Goal: Check status: Check status

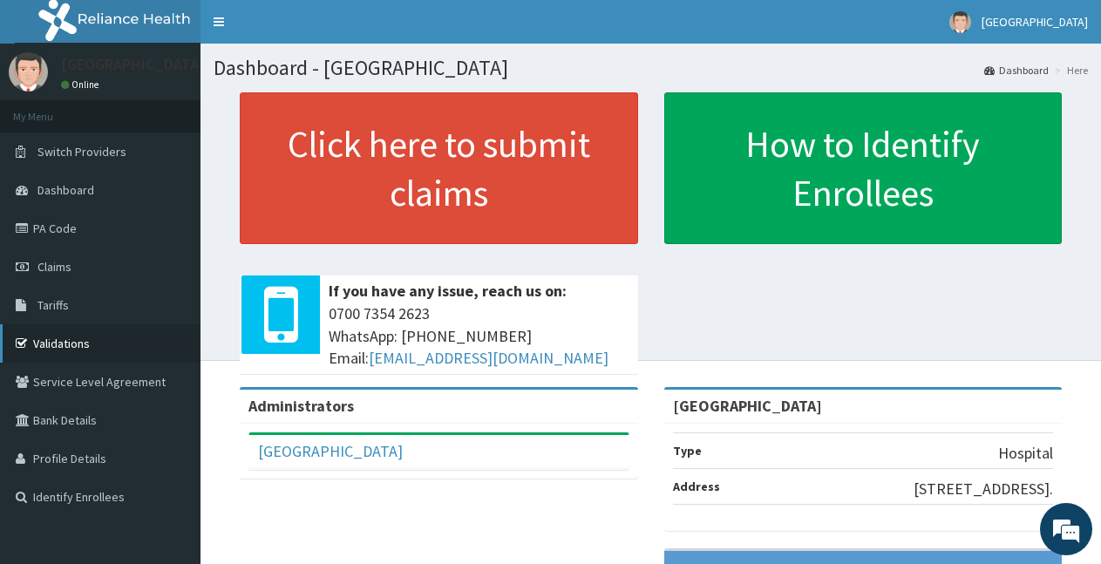
click at [56, 336] on link "Validations" at bounding box center [100, 343] width 200 height 38
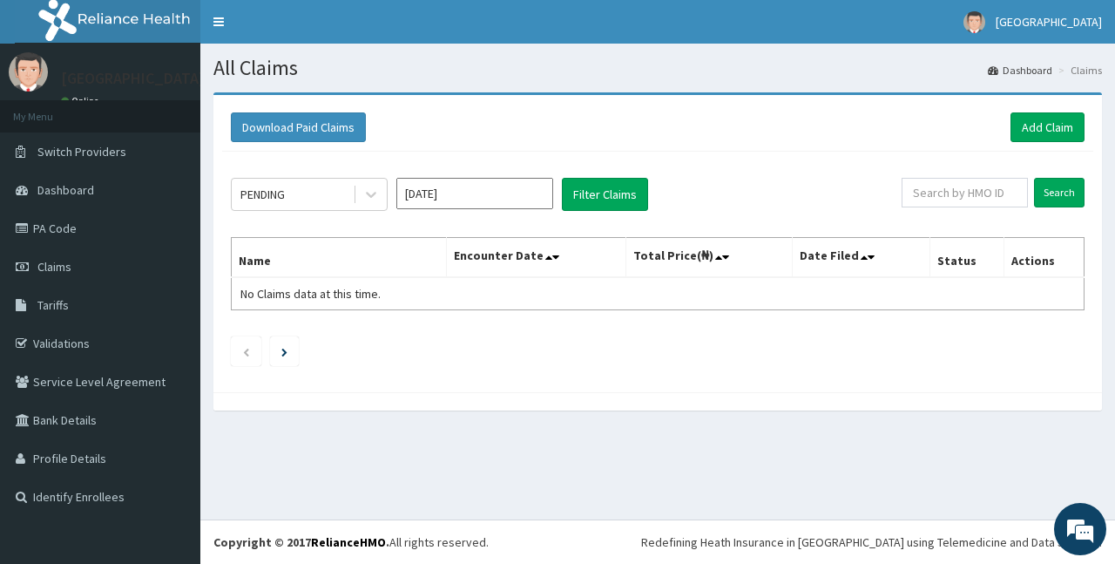
click at [450, 186] on input "[DATE]" at bounding box center [475, 193] width 157 height 31
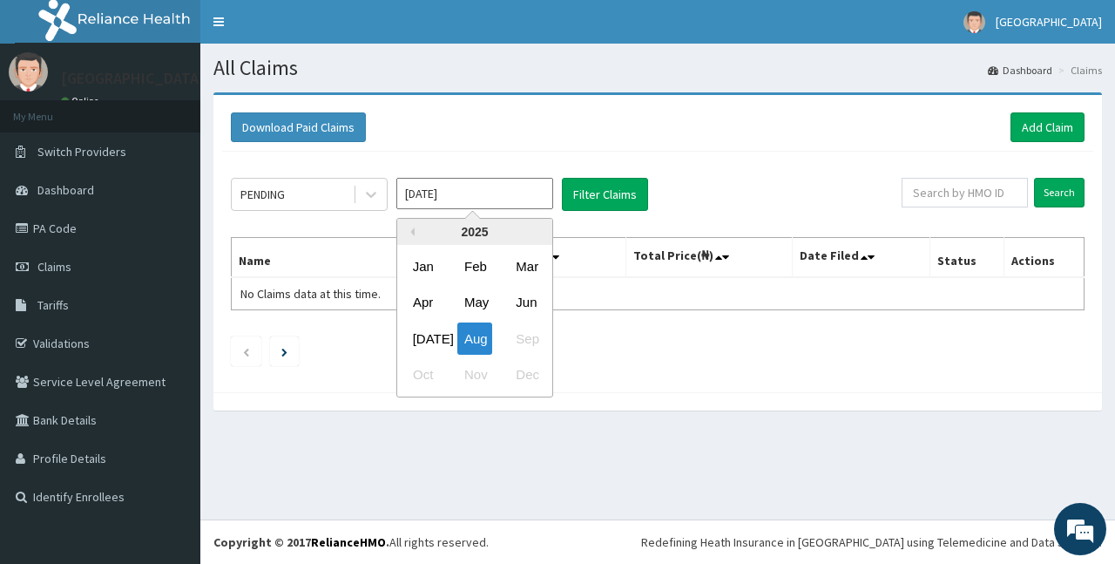
click at [452, 186] on input "[DATE]" at bounding box center [475, 193] width 157 height 31
click at [420, 335] on div "[DATE]" at bounding box center [423, 338] width 35 height 32
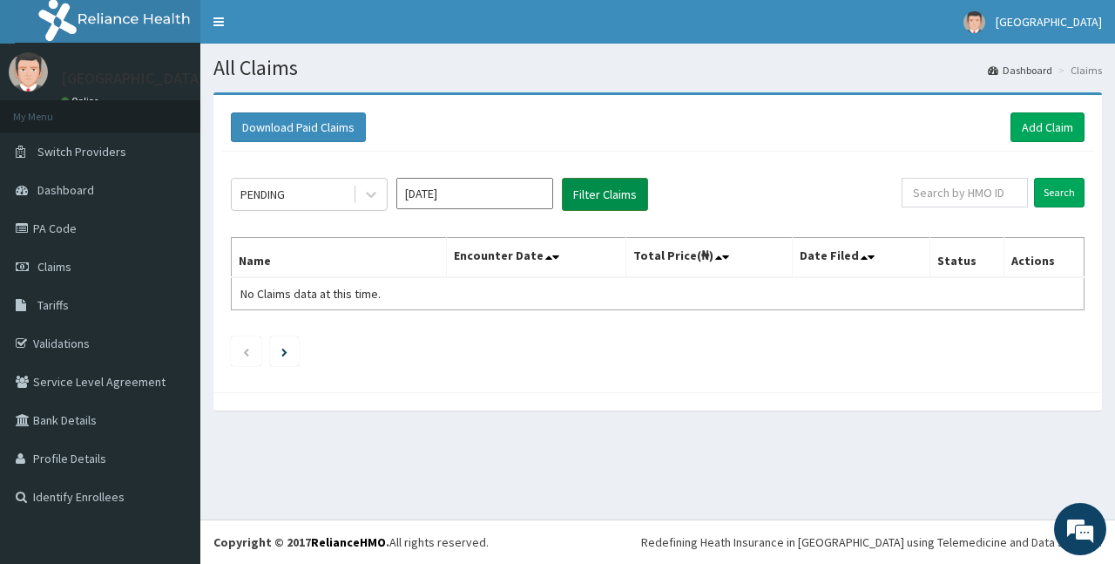
click at [611, 200] on button "Filter Claims" at bounding box center [605, 194] width 86 height 33
click at [568, 193] on button "Filter Claims" at bounding box center [605, 194] width 86 height 33
click at [578, 193] on button "Filter Claims" at bounding box center [605, 194] width 86 height 33
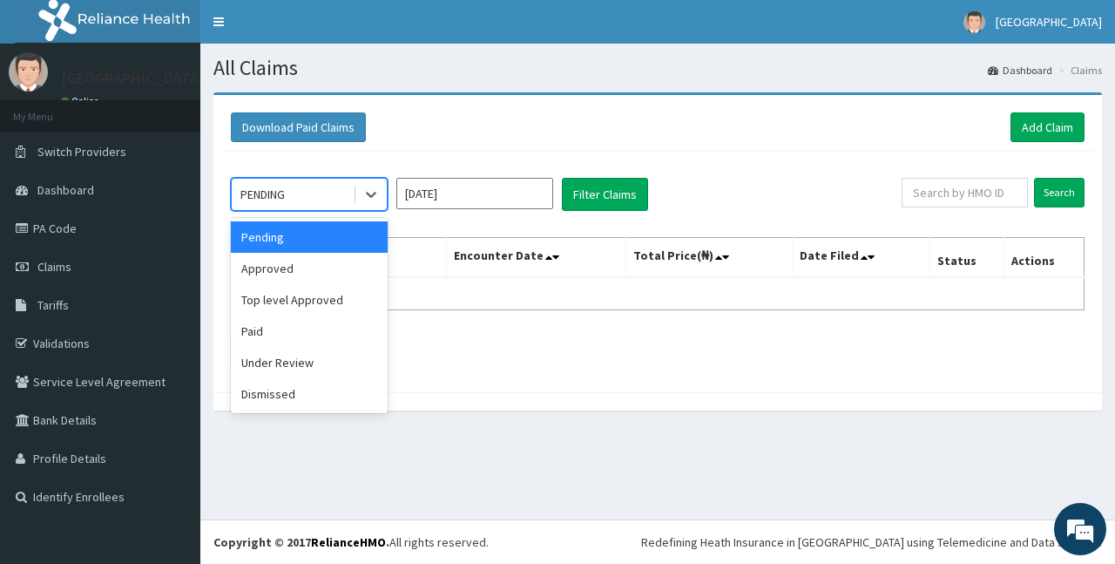
click at [313, 202] on div "PENDING" at bounding box center [292, 194] width 121 height 28
drag, startPoint x: 269, startPoint y: 268, endPoint x: 277, endPoint y: 262, distance: 9.4
click at [272, 266] on div "Approved" at bounding box center [309, 268] width 157 height 31
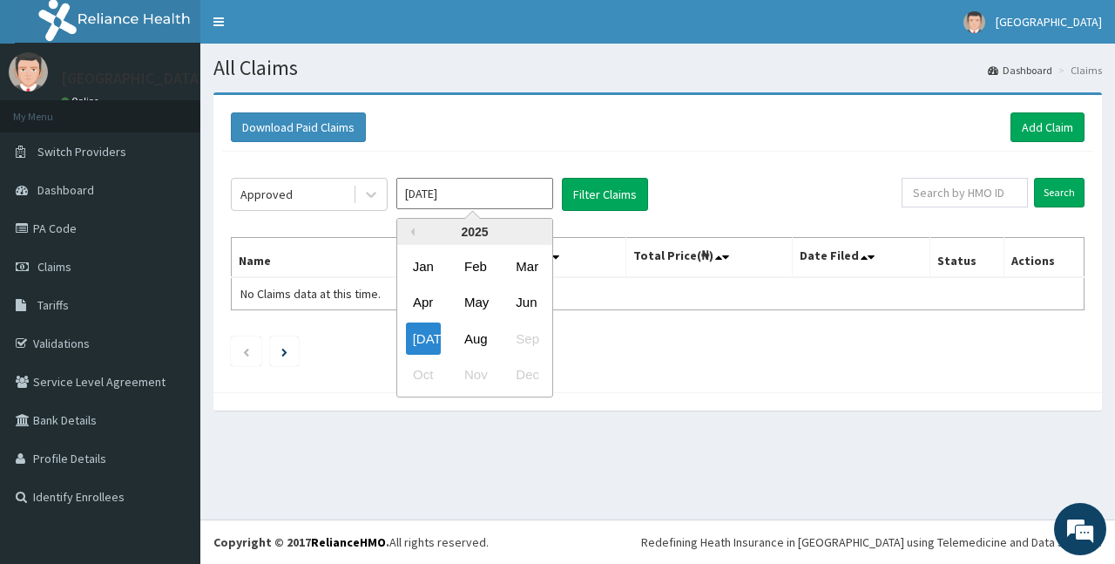
click at [467, 204] on input "[DATE]" at bounding box center [475, 193] width 157 height 31
click at [433, 264] on div "Jan" at bounding box center [423, 266] width 35 height 32
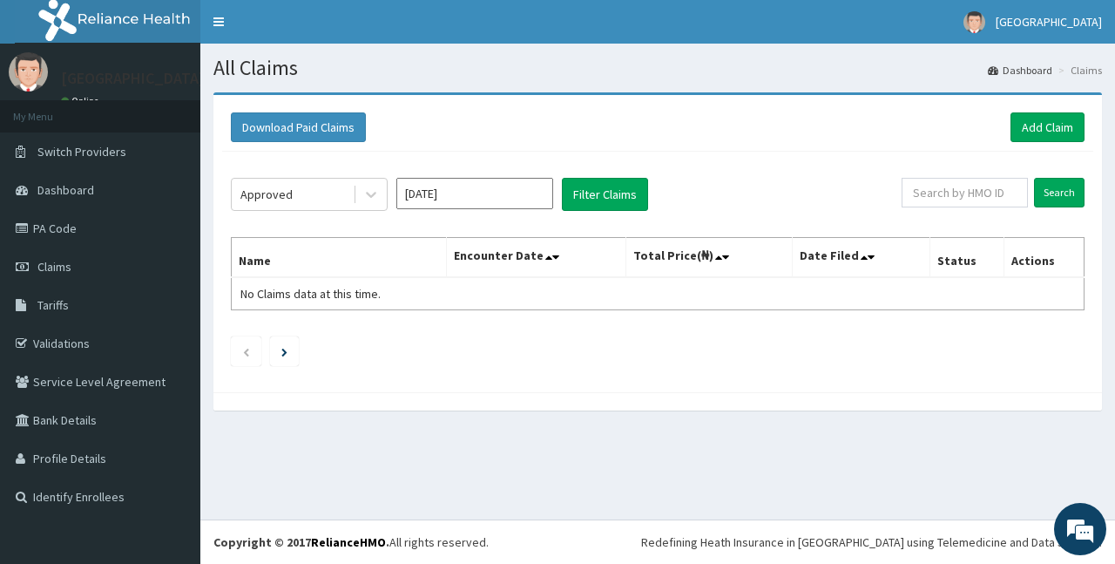
type input "[DATE]"
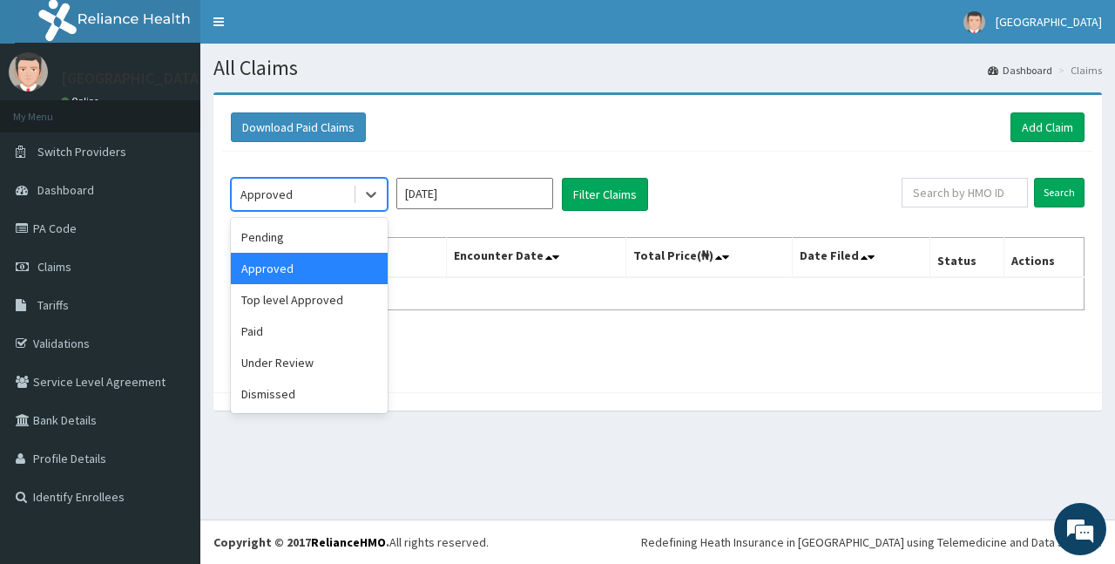
click at [319, 197] on div "Approved" at bounding box center [292, 194] width 121 height 28
click at [308, 259] on div "Approved" at bounding box center [309, 268] width 157 height 31
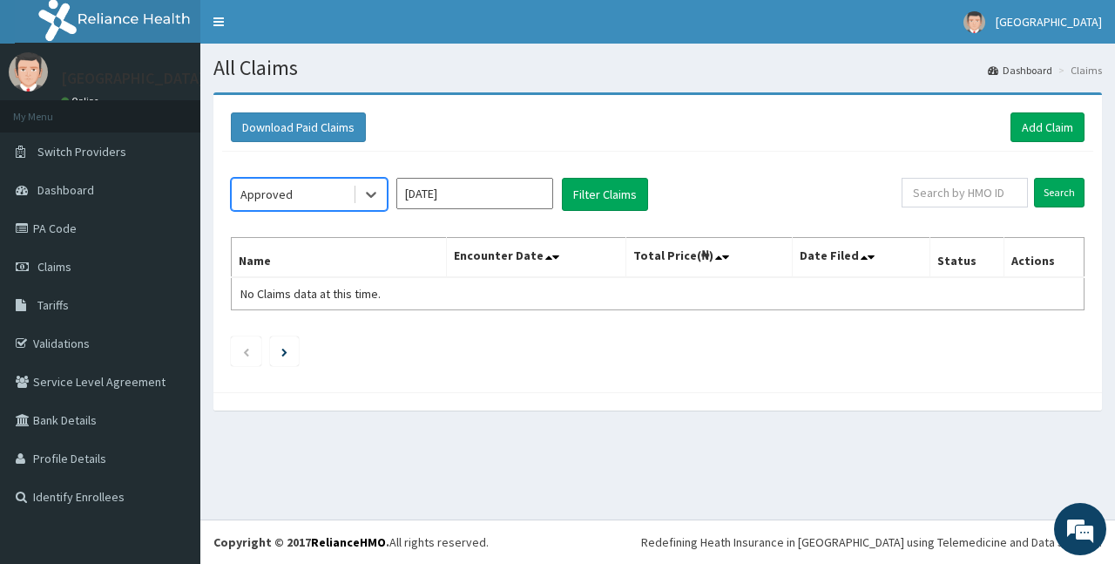
click at [1030, 268] on th "Actions" at bounding box center [1044, 258] width 80 height 40
